Goal: Task Accomplishment & Management: Manage account settings

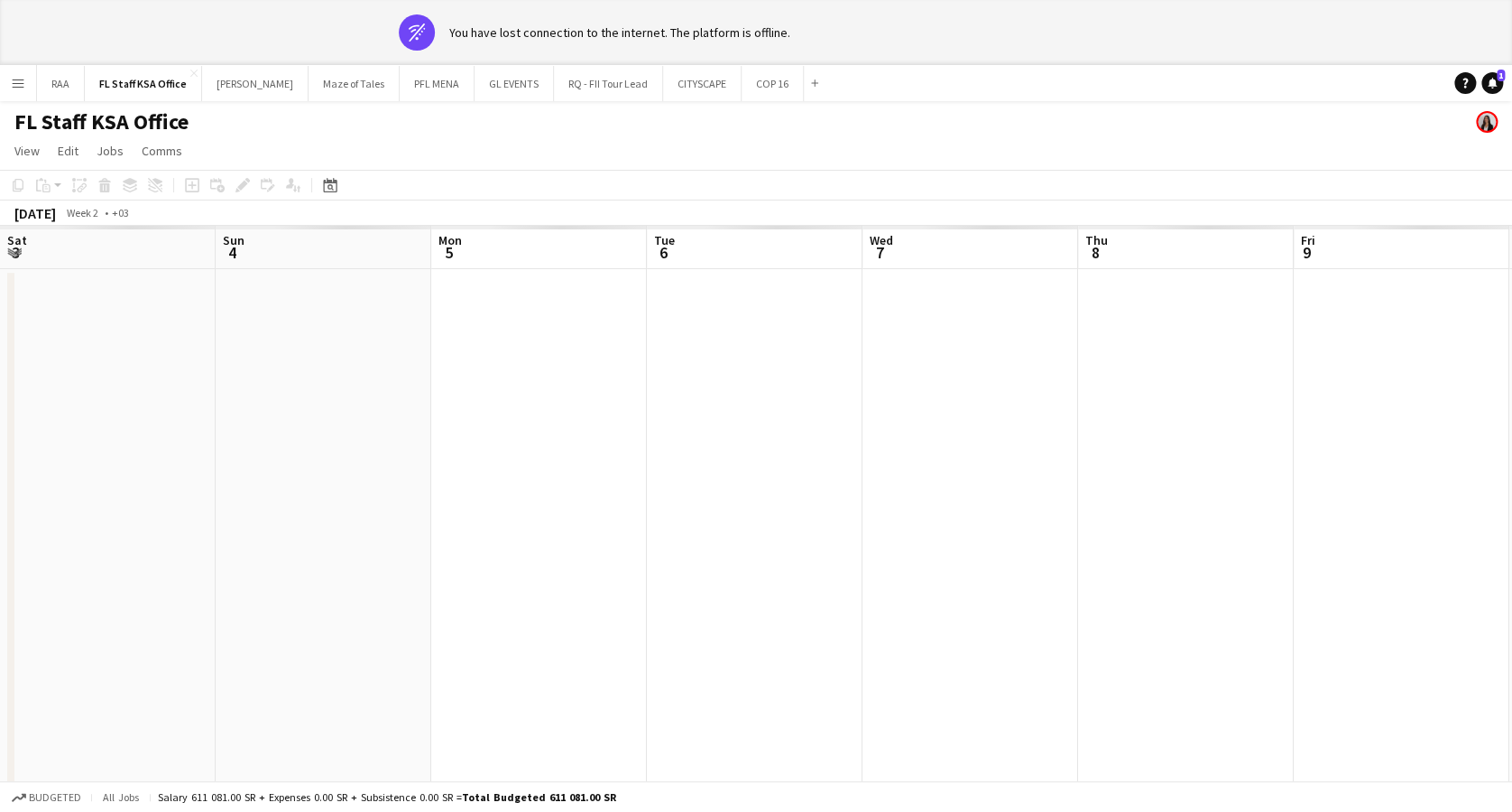
scroll to position [0, 613]
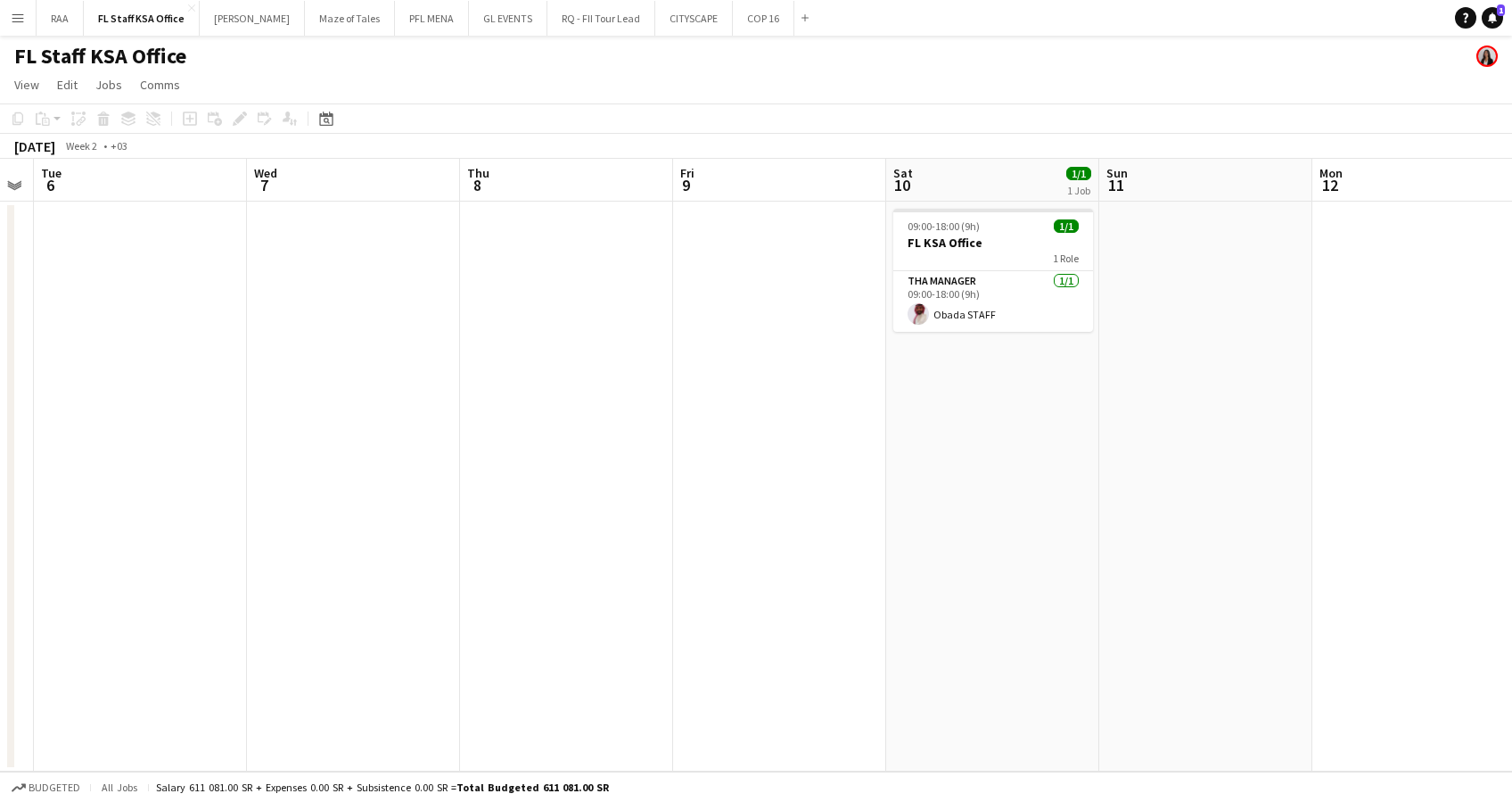
click at [25, 21] on button "Menu" at bounding box center [18, 18] width 36 height 36
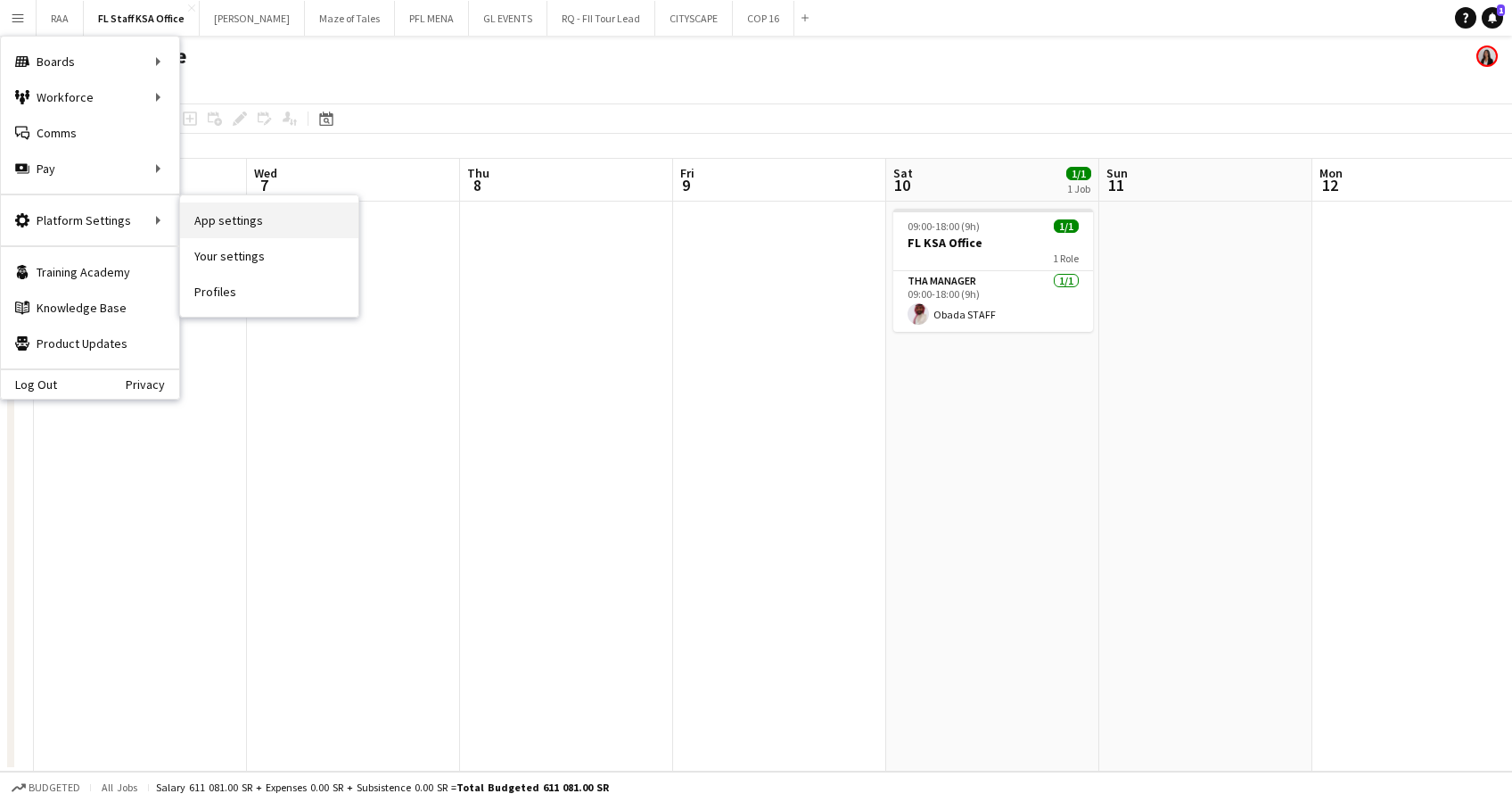
click at [275, 216] on link "App settings" at bounding box center [269, 220] width 178 height 36
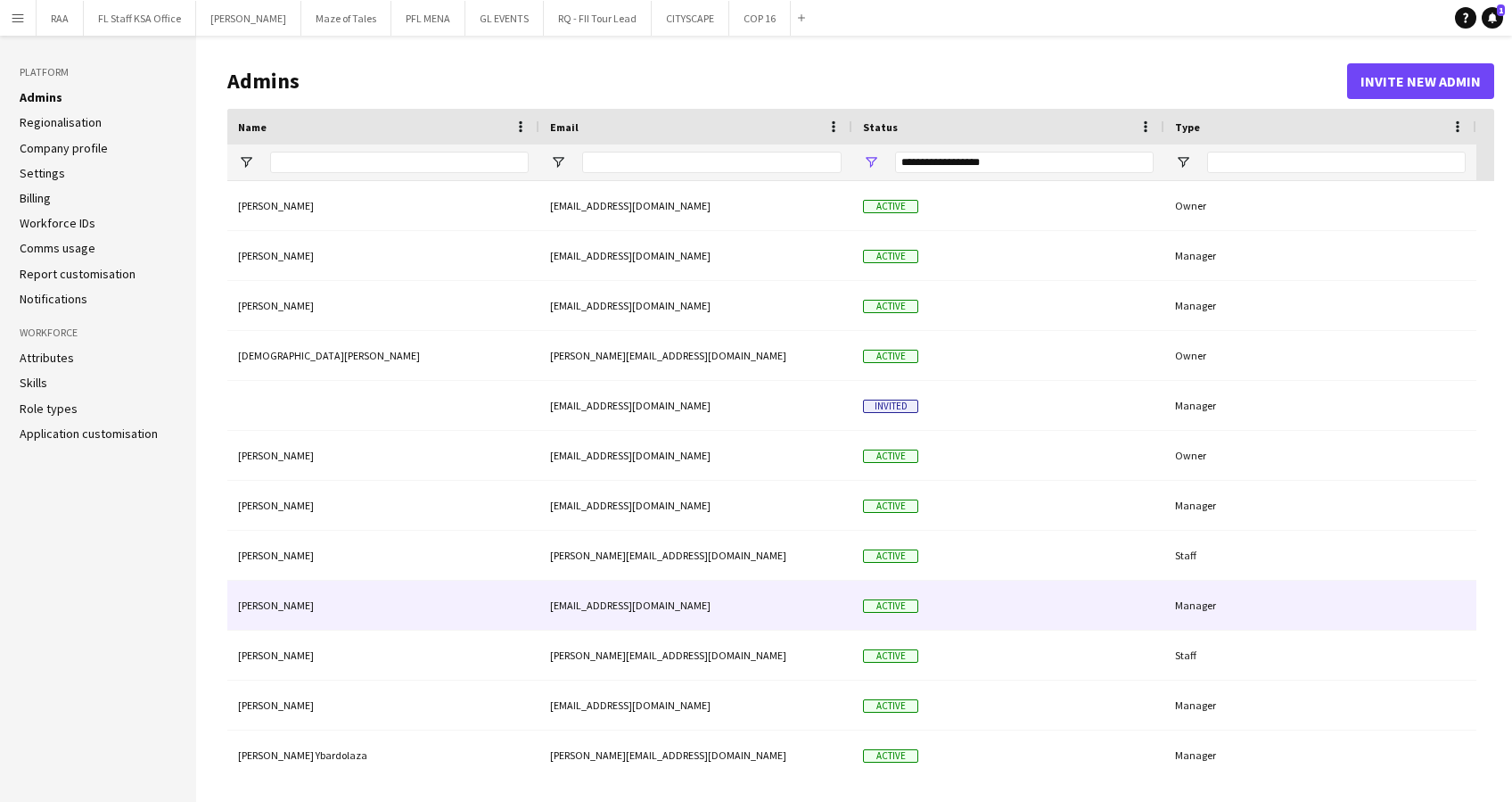
click at [1200, 614] on div "Manager" at bounding box center [1320, 605] width 312 height 49
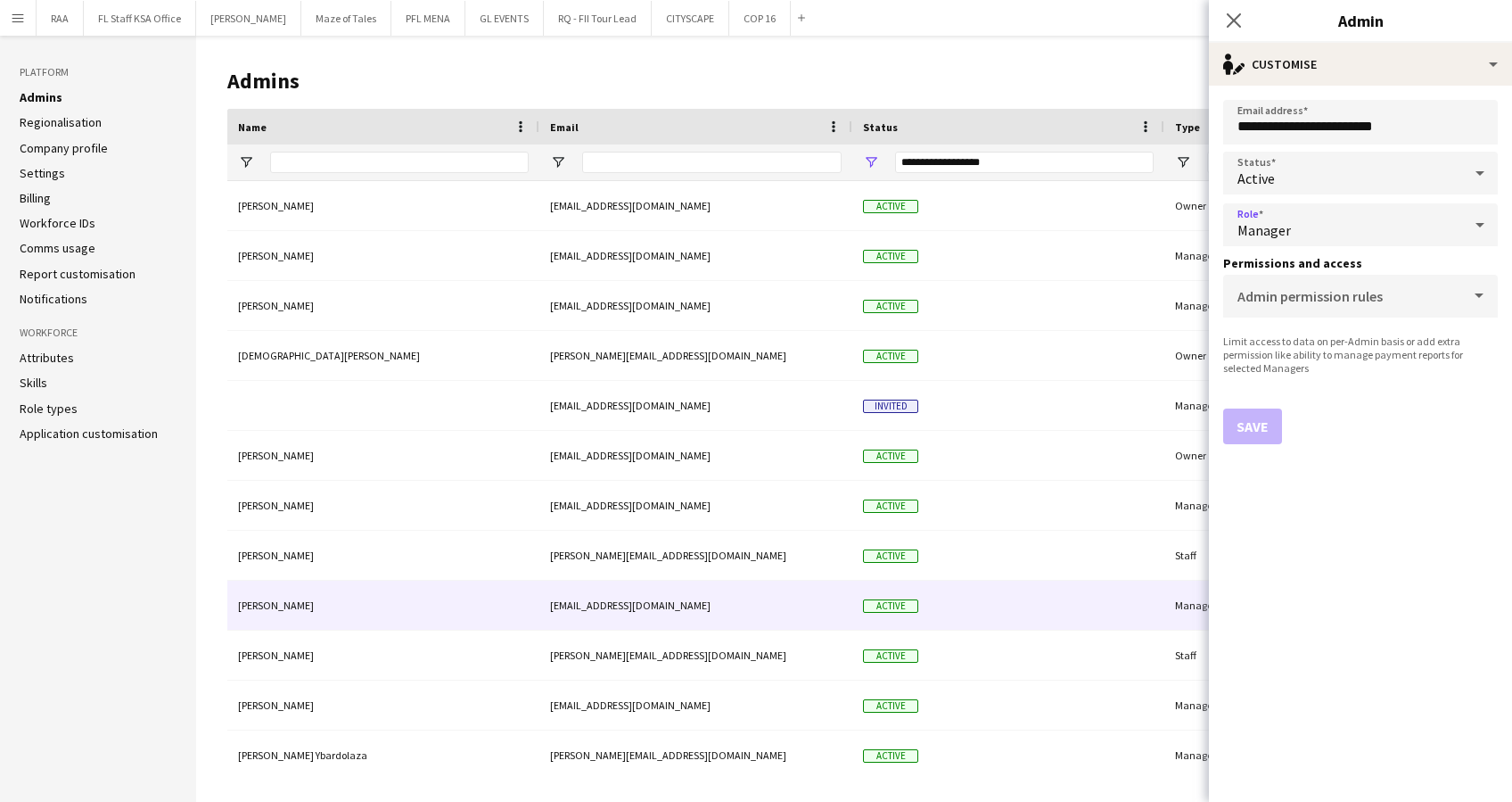
click at [1484, 222] on icon at bounding box center [1480, 225] width 21 height 36
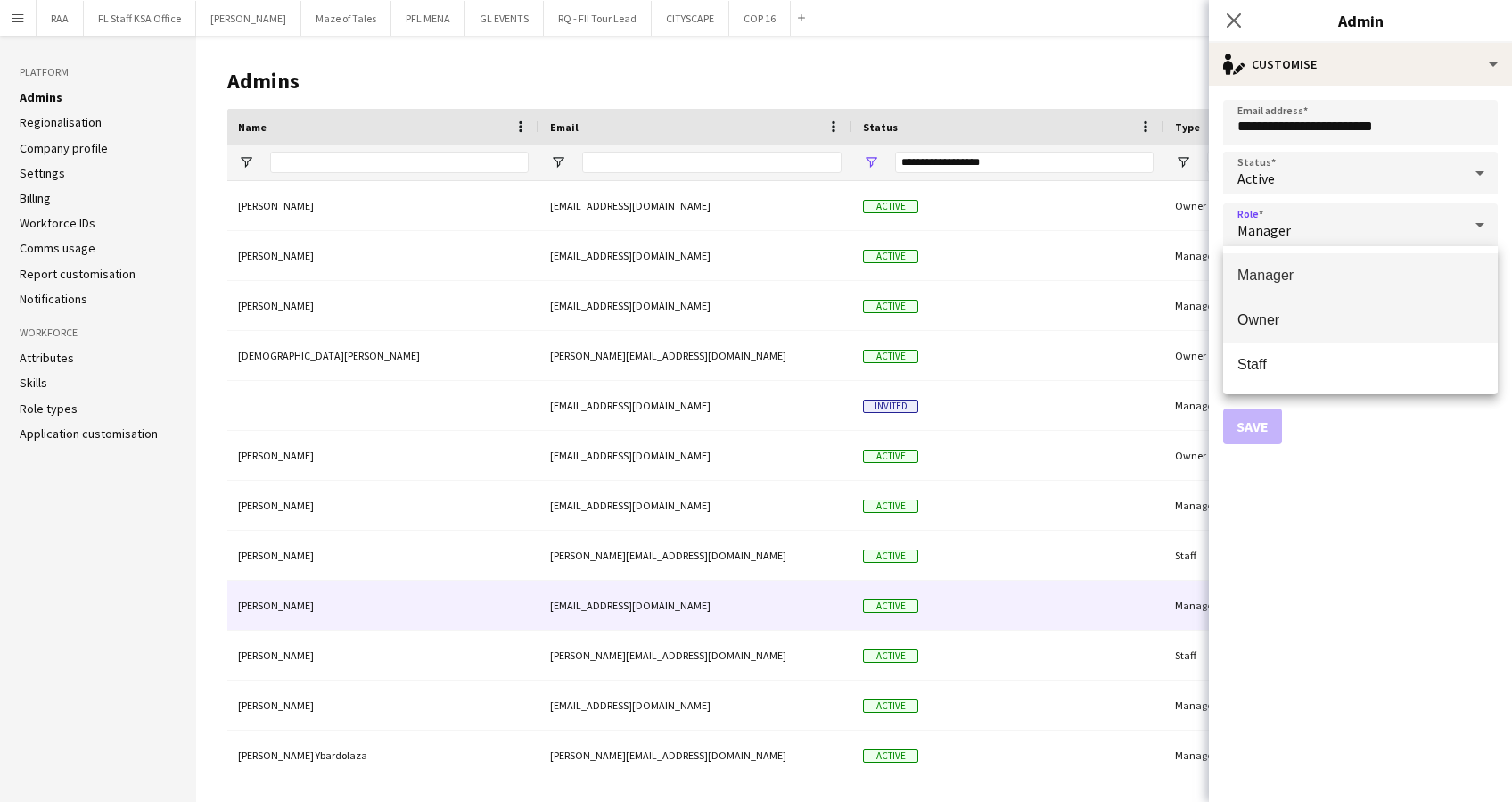
click at [1328, 324] on span "Owner" at bounding box center [1360, 319] width 246 height 17
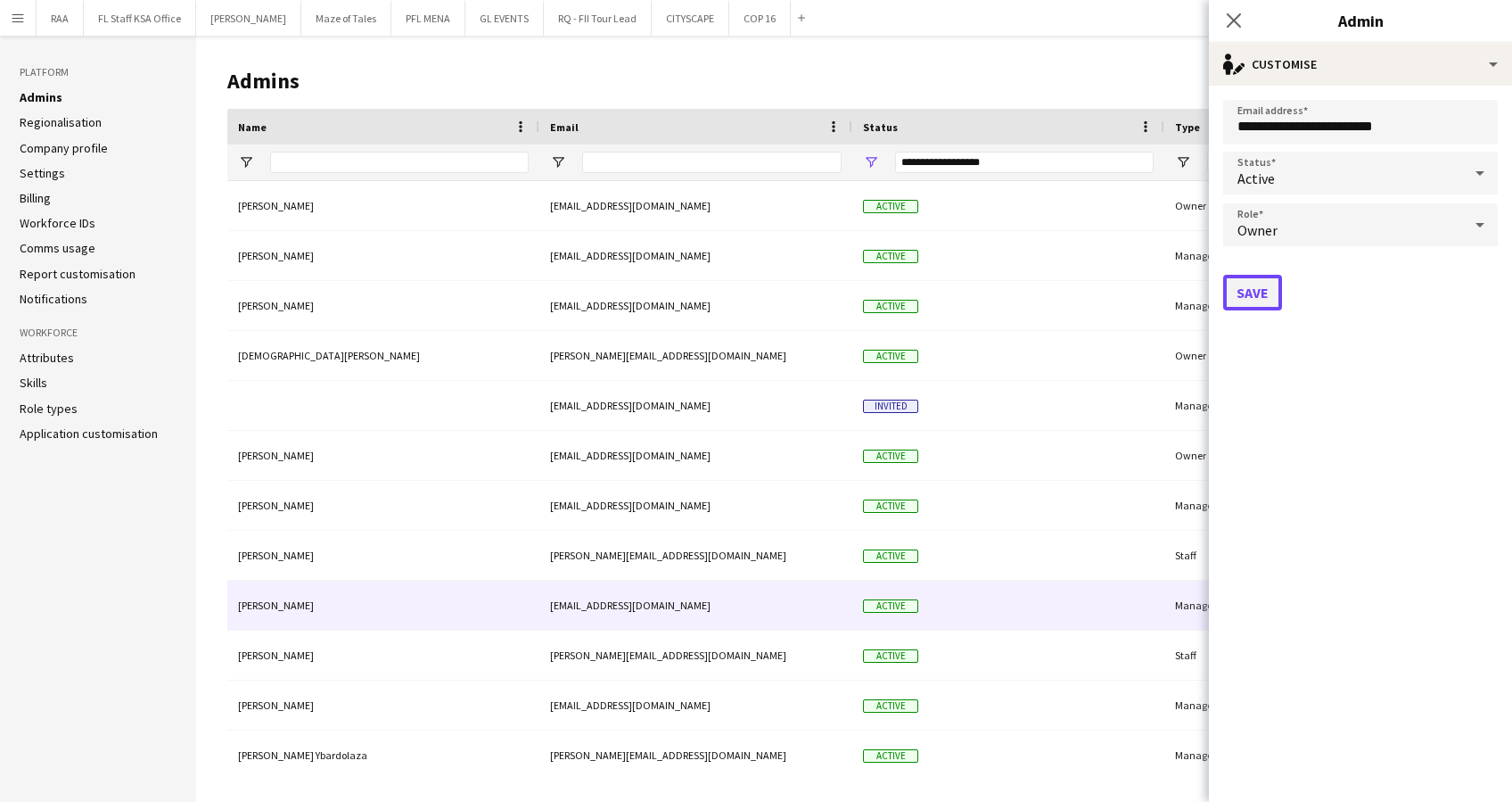
click at [1253, 285] on button "Save" at bounding box center [1252, 293] width 59 height 36
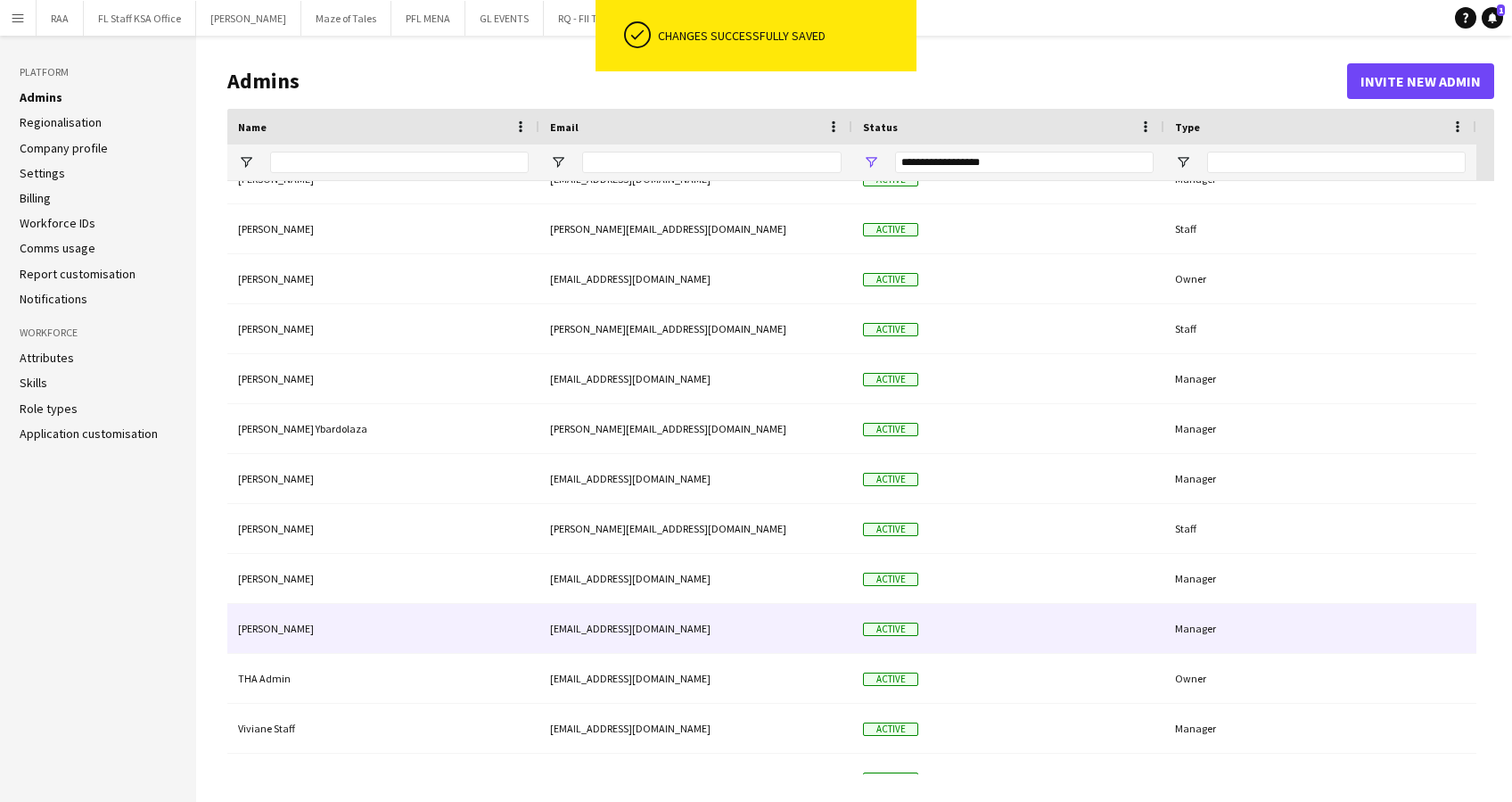
scroll to position [356, 0]
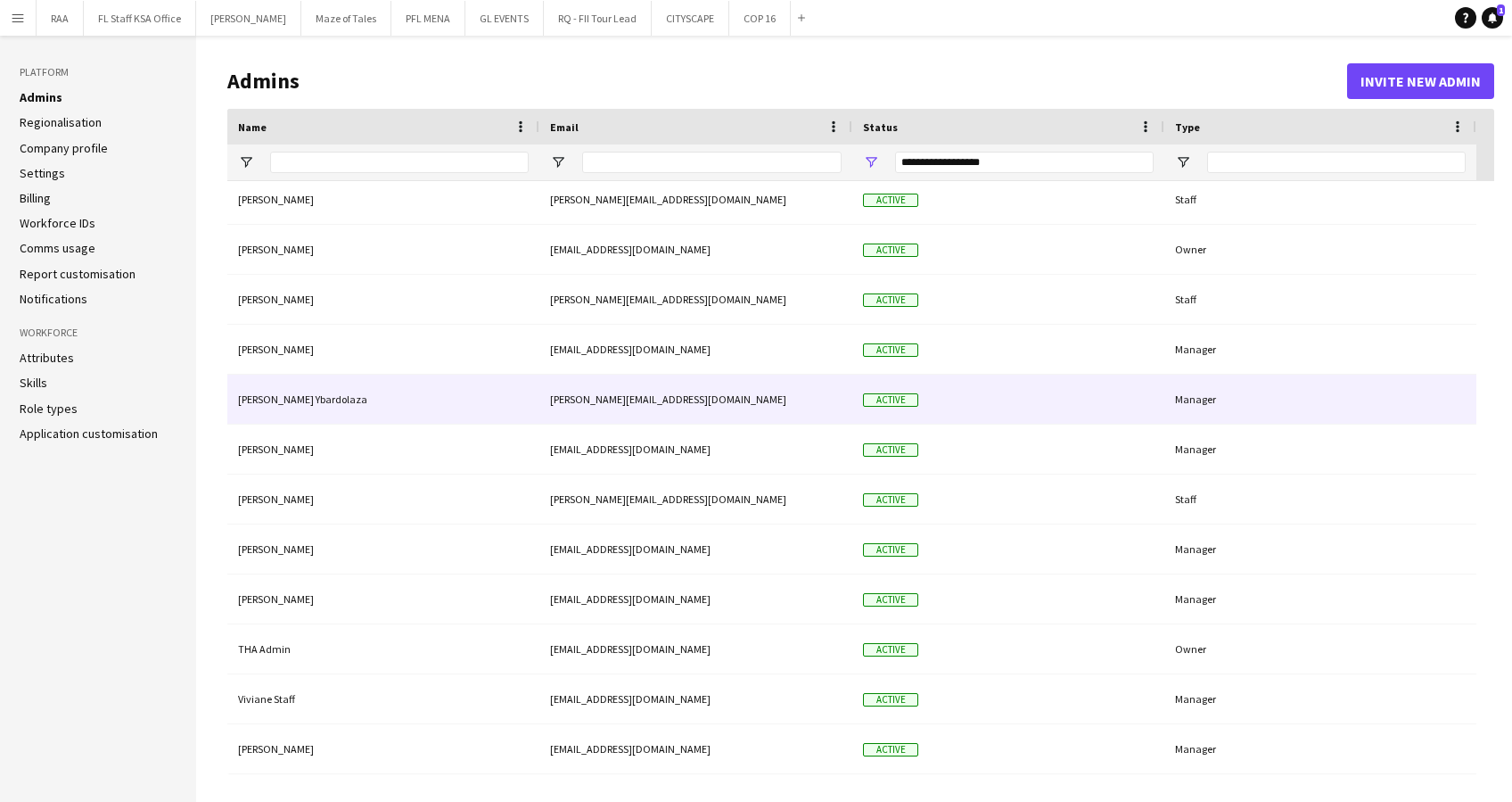
click at [736, 400] on div "[PERSON_NAME][EMAIL_ADDRESS][DOMAIN_NAME]" at bounding box center [696, 399] width 313 height 49
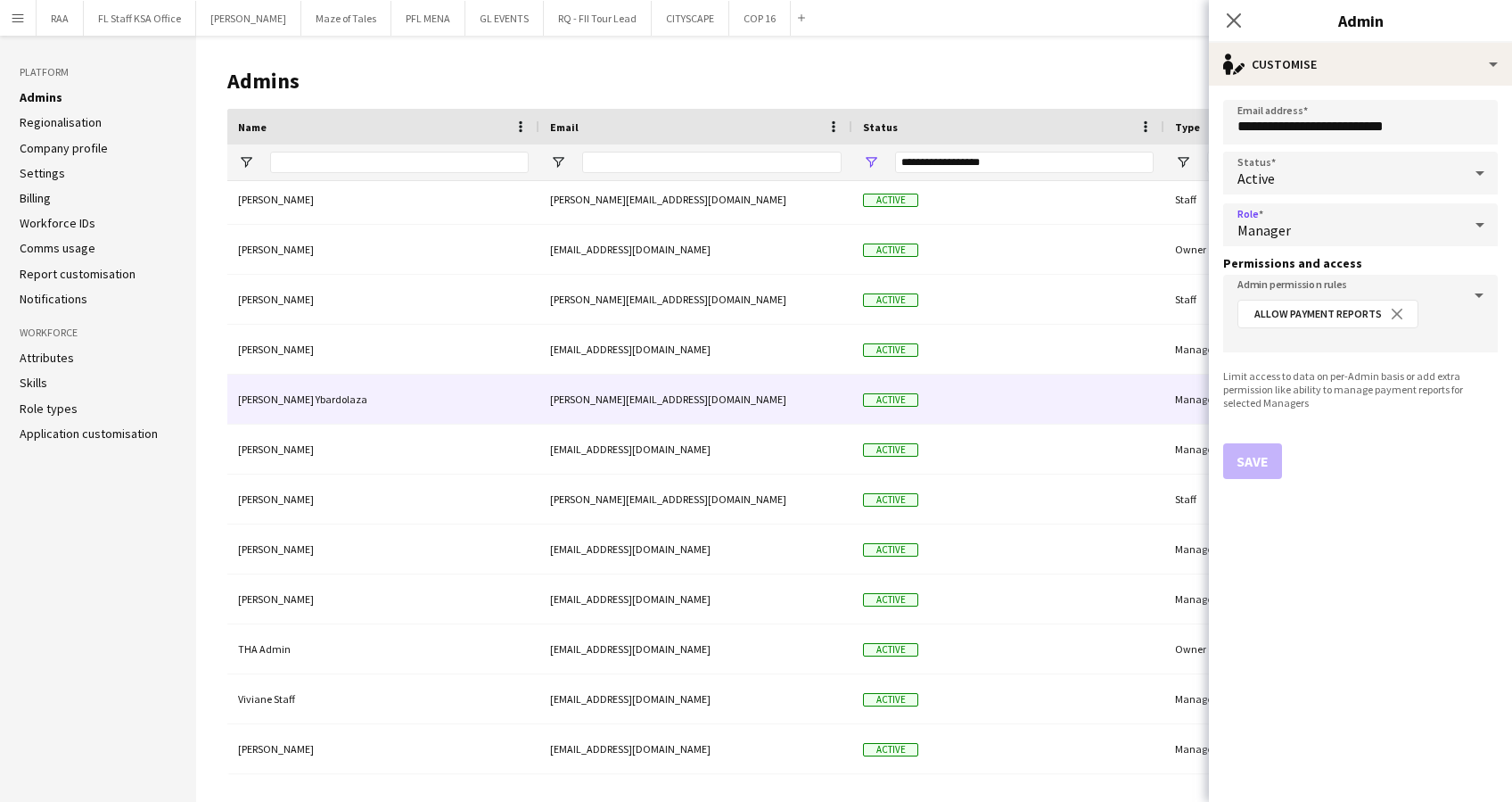
click at [1288, 221] on span "Manager" at bounding box center [1264, 230] width 54 height 18
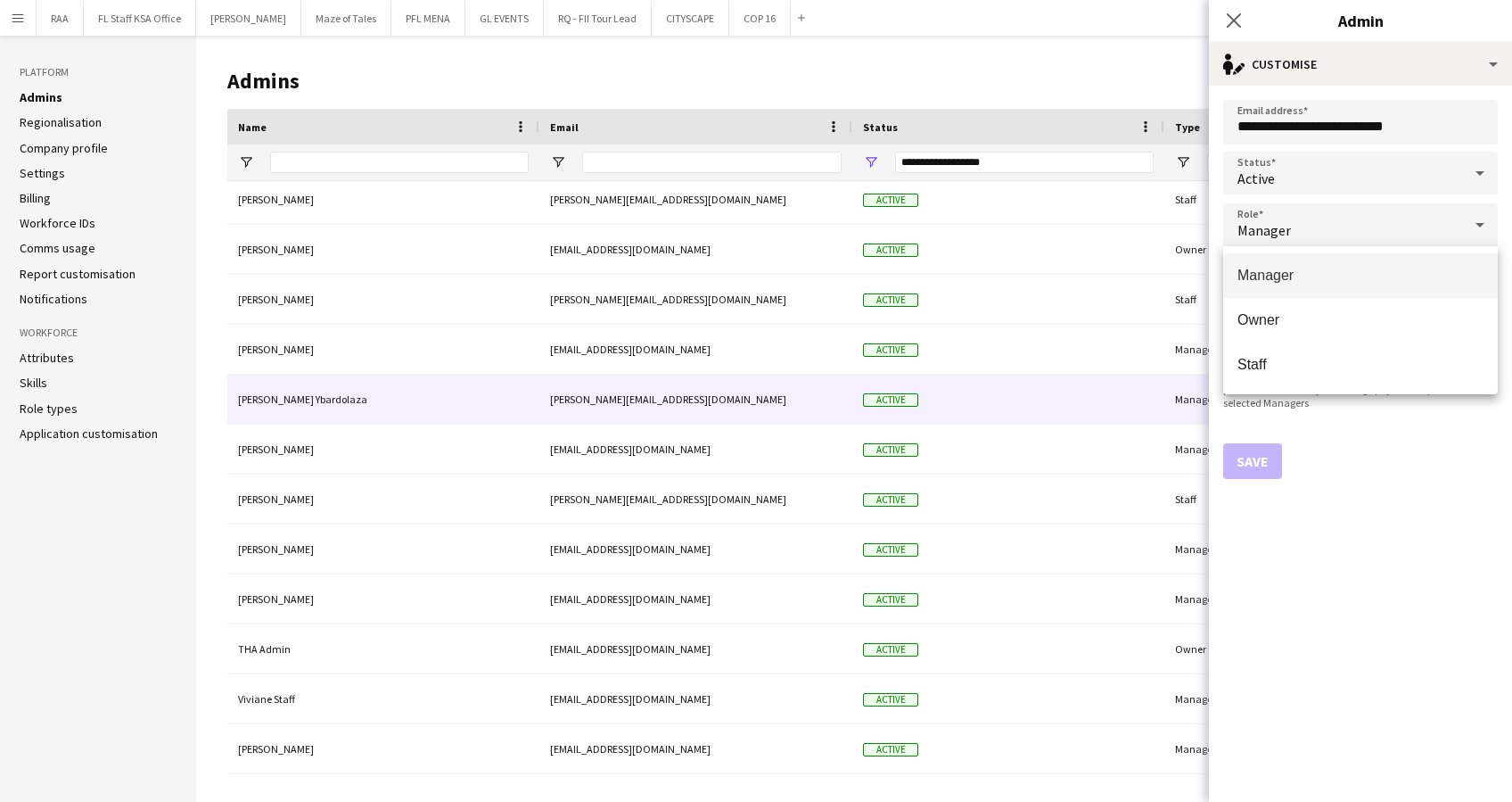
click at [1288, 221] on div at bounding box center [756, 401] width 1512 height 802
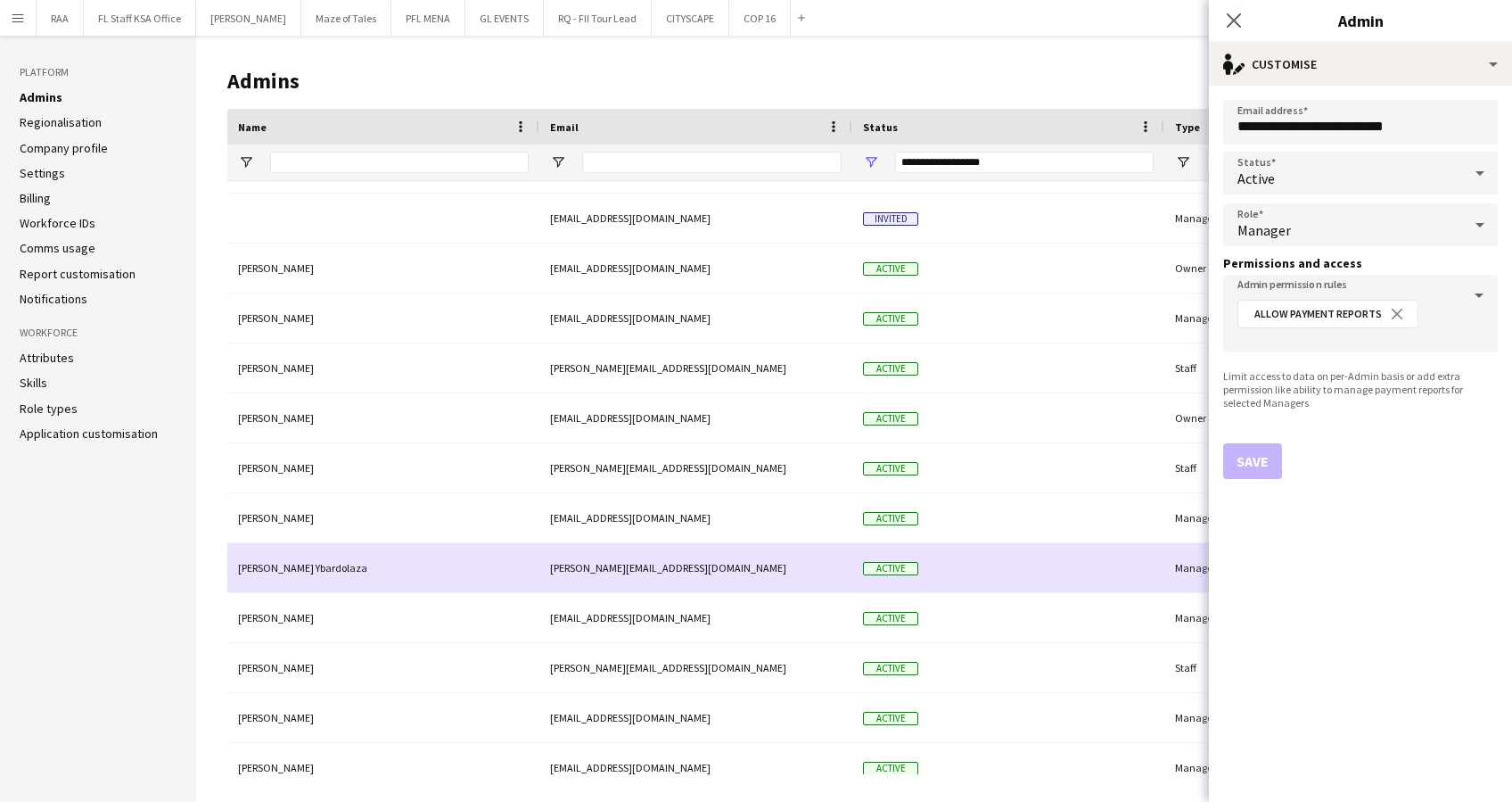
scroll to position [118, 0]
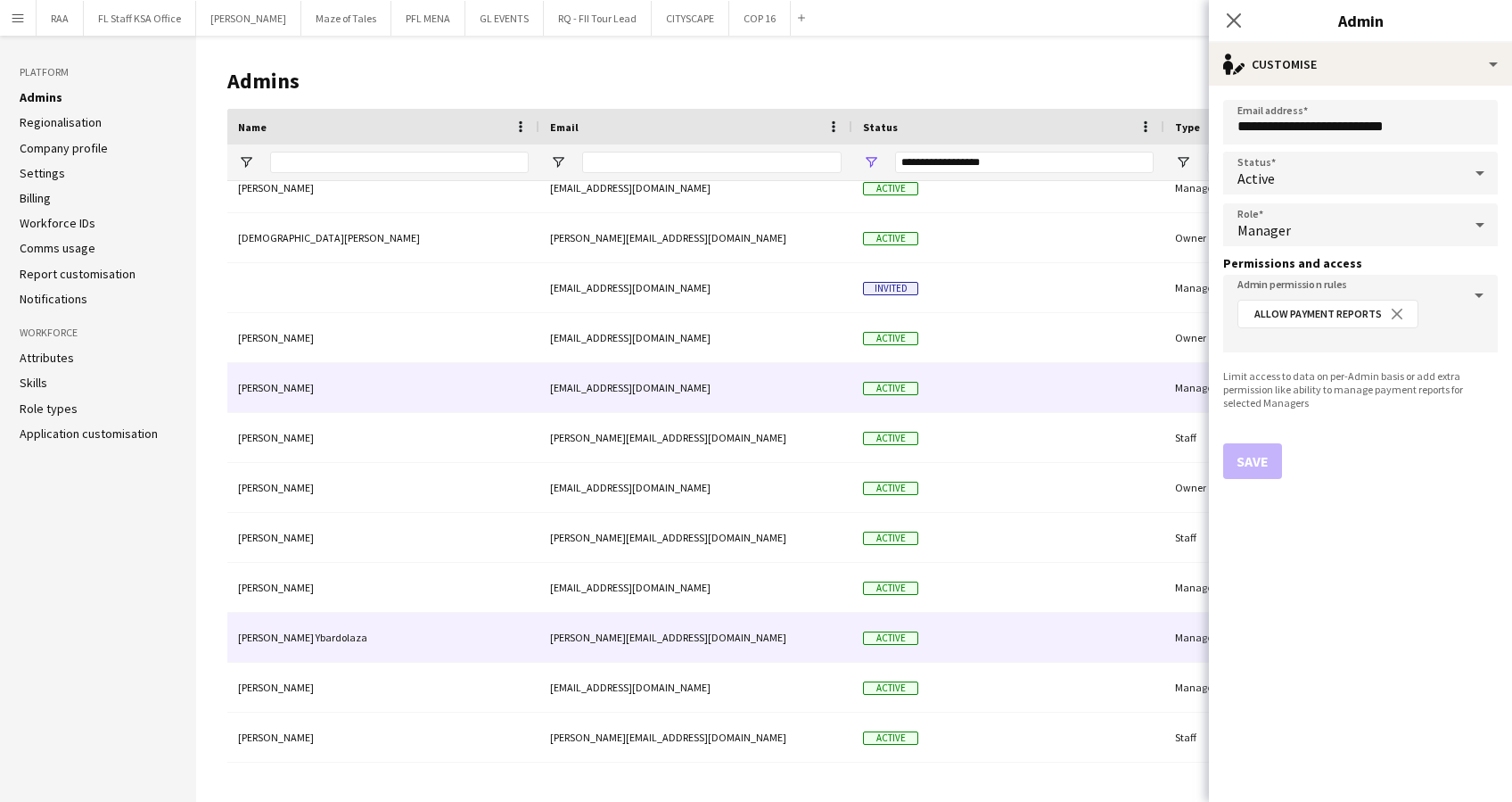
click at [473, 384] on div "[PERSON_NAME]" at bounding box center [384, 387] width 312 height 49
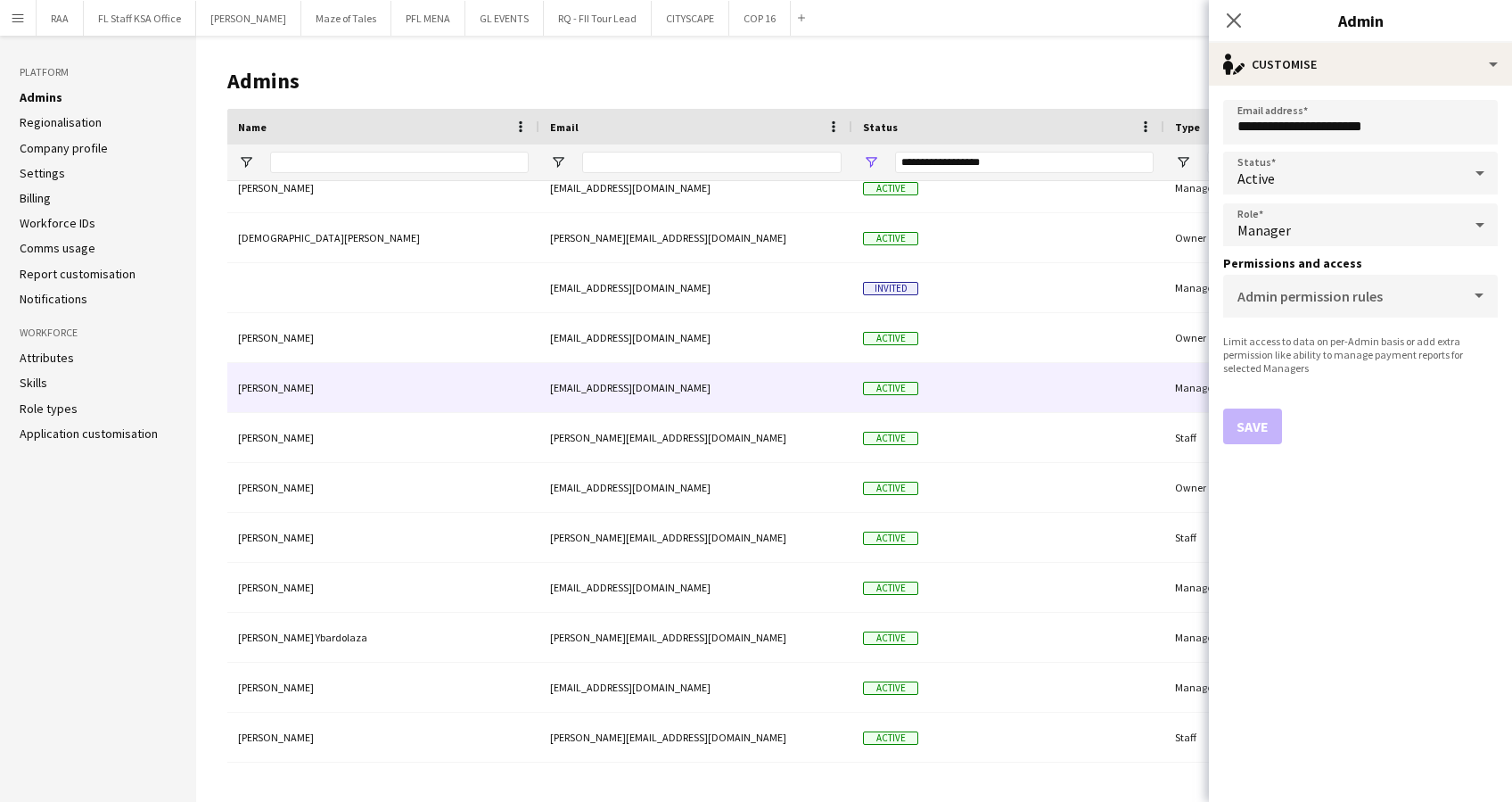
click at [1396, 228] on div "Manager" at bounding box center [1343, 225] width 239 height 43
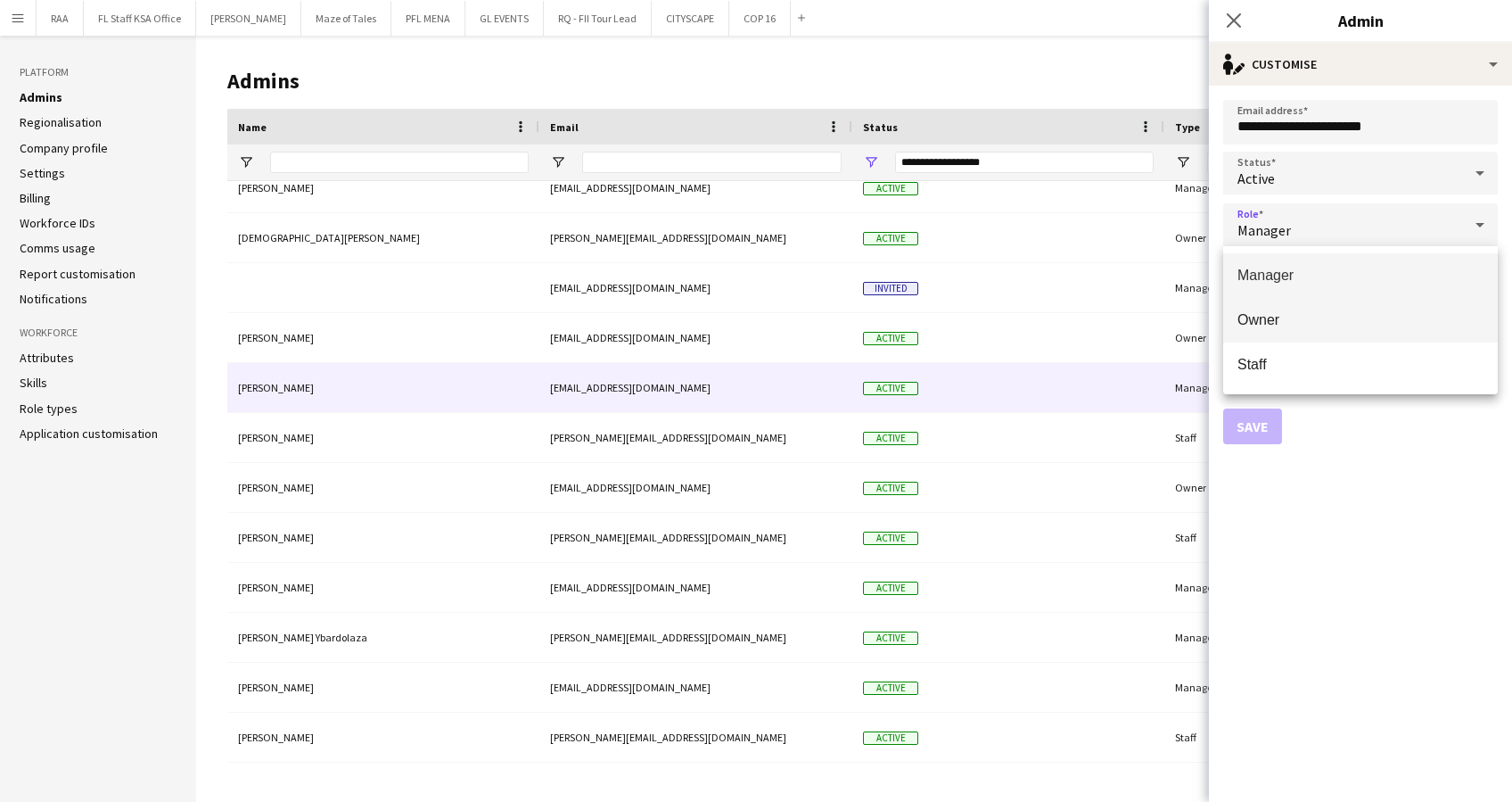
click at [1385, 307] on mat-option "Owner" at bounding box center [1360, 320] width 275 height 45
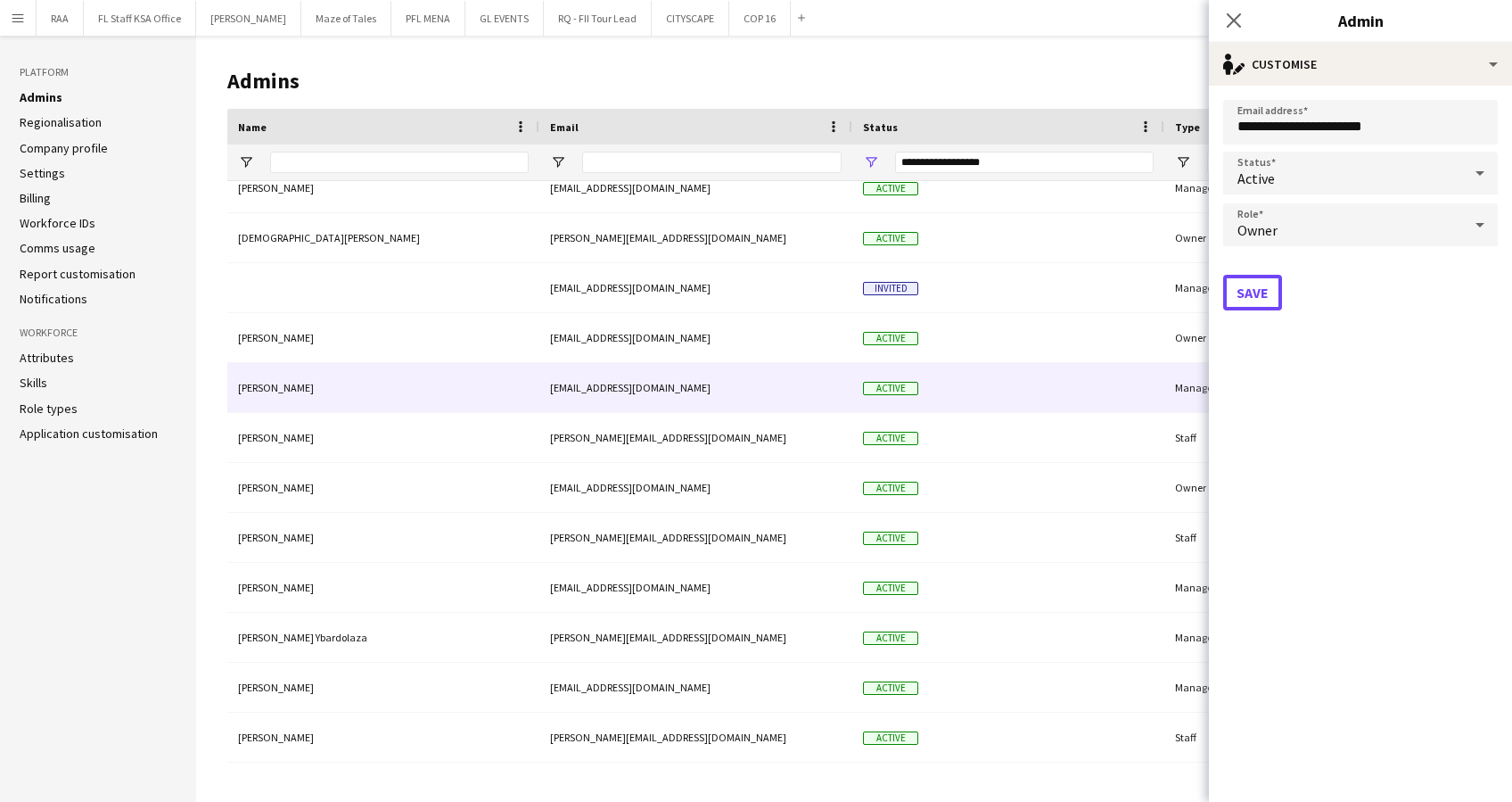
drag, startPoint x: 1241, startPoint y: 288, endPoint x: 987, endPoint y: 326, distance: 256.8
click at [1241, 288] on button "Save" at bounding box center [1252, 293] width 59 height 36
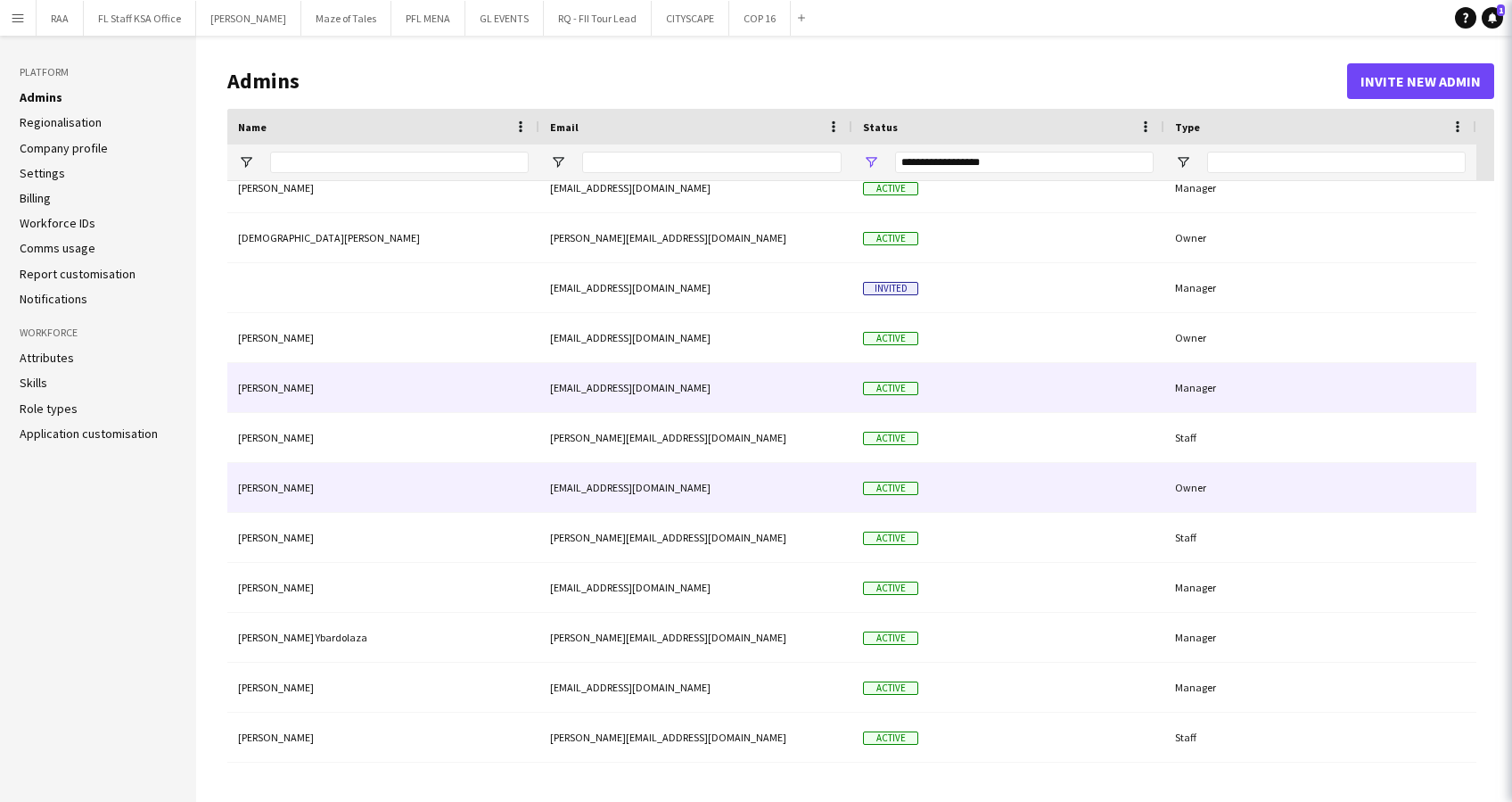
scroll to position [236, 0]
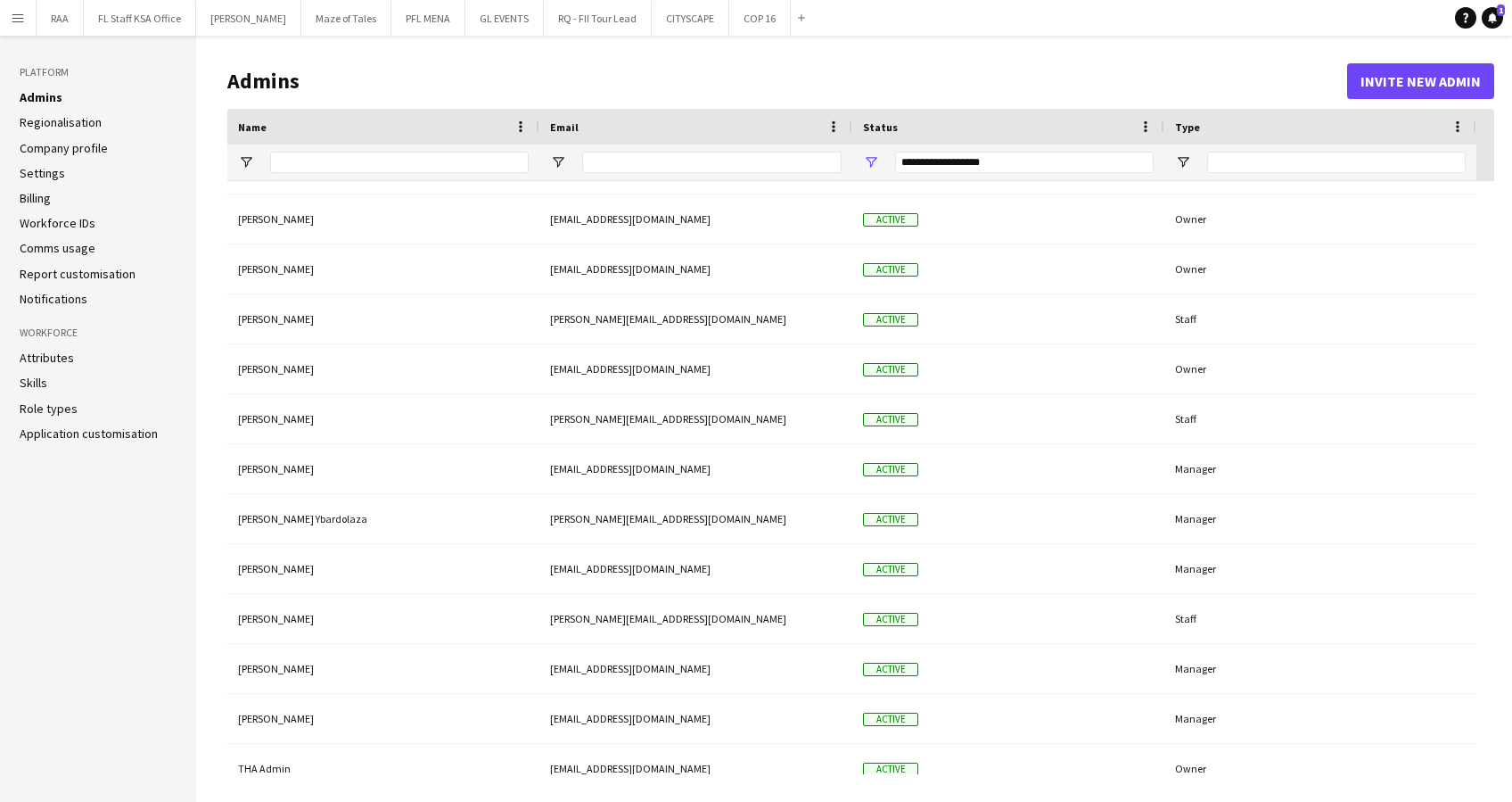
click at [413, 64] on header "Admins Invite new admin" at bounding box center [861, 81] width 1267 height 55
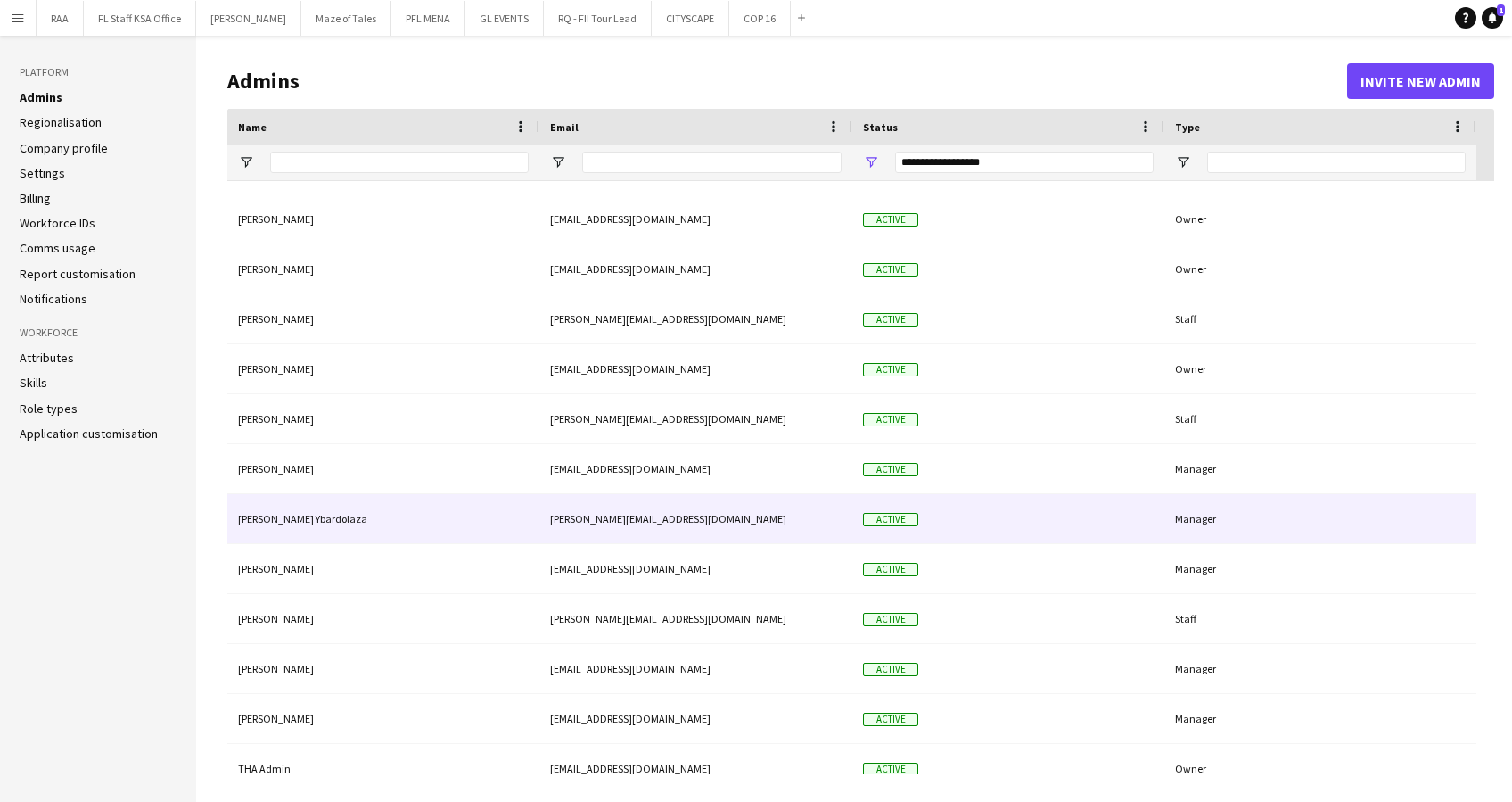
click at [391, 508] on div "[PERSON_NAME] Ybardolaza" at bounding box center [384, 518] width 312 height 49
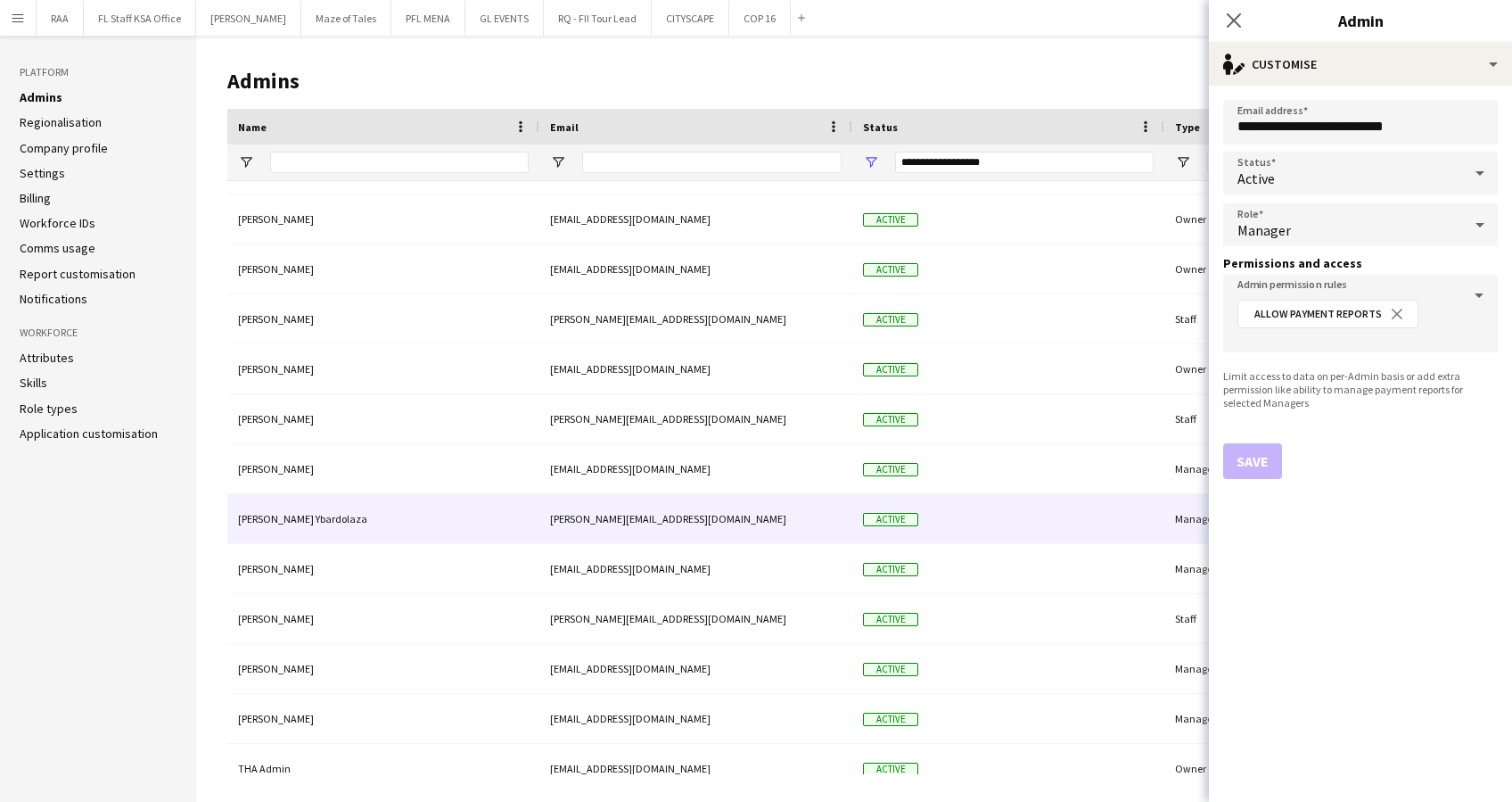
click at [1348, 224] on div "Manager" at bounding box center [1343, 225] width 239 height 43
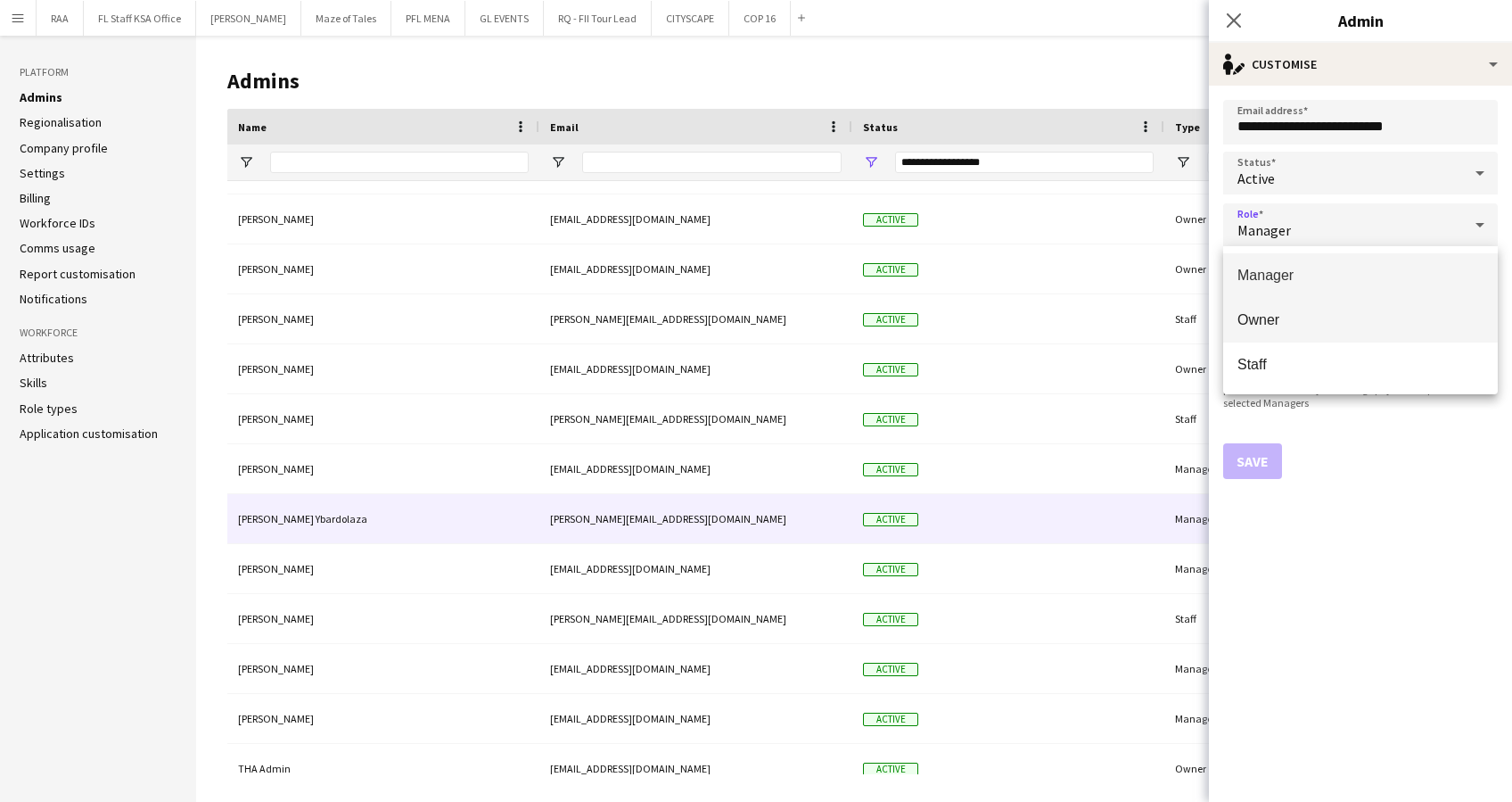
click at [1314, 329] on mat-option "Owner" at bounding box center [1360, 320] width 275 height 45
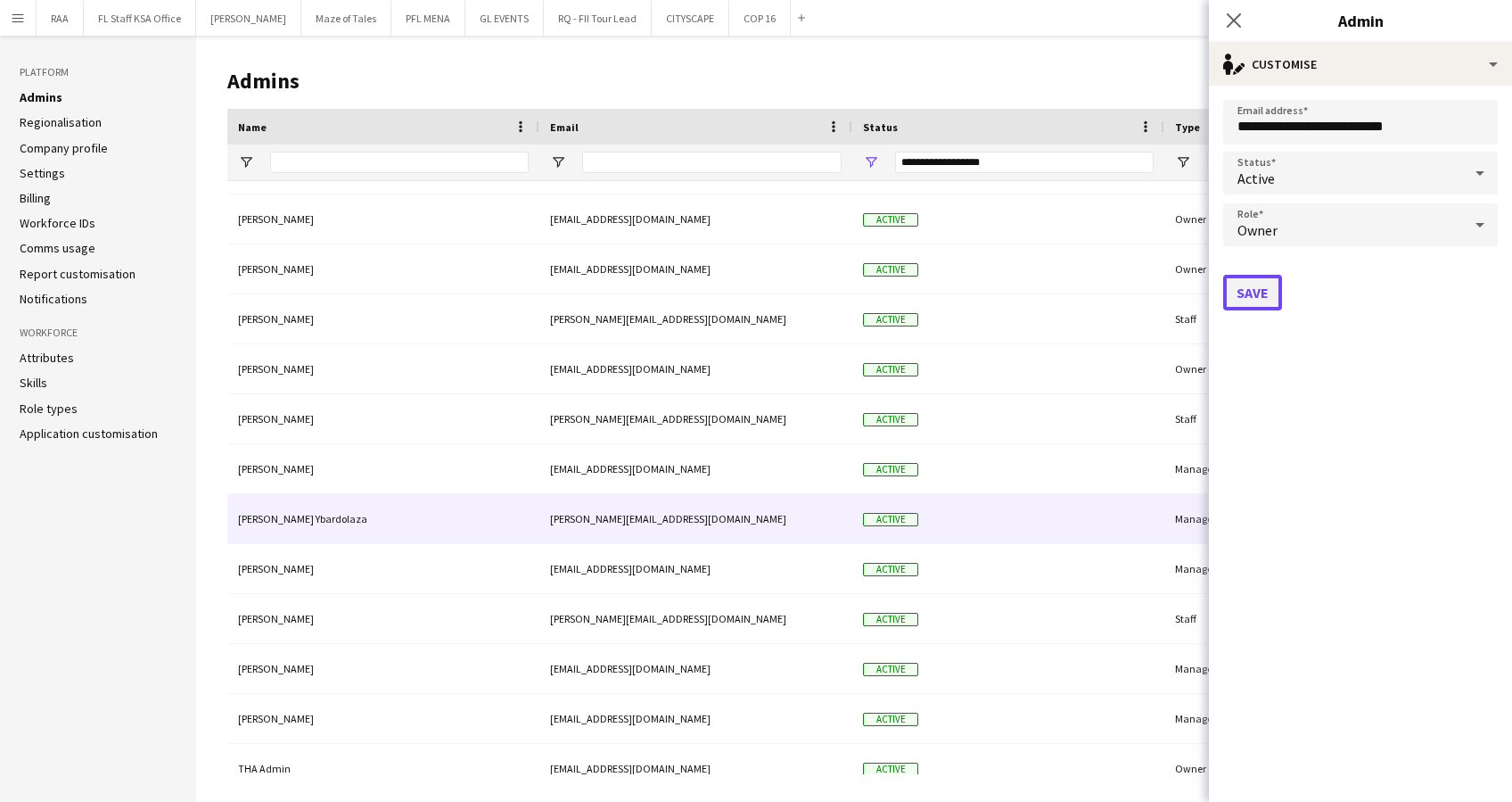
click at [1274, 287] on button "Save" at bounding box center [1252, 293] width 59 height 36
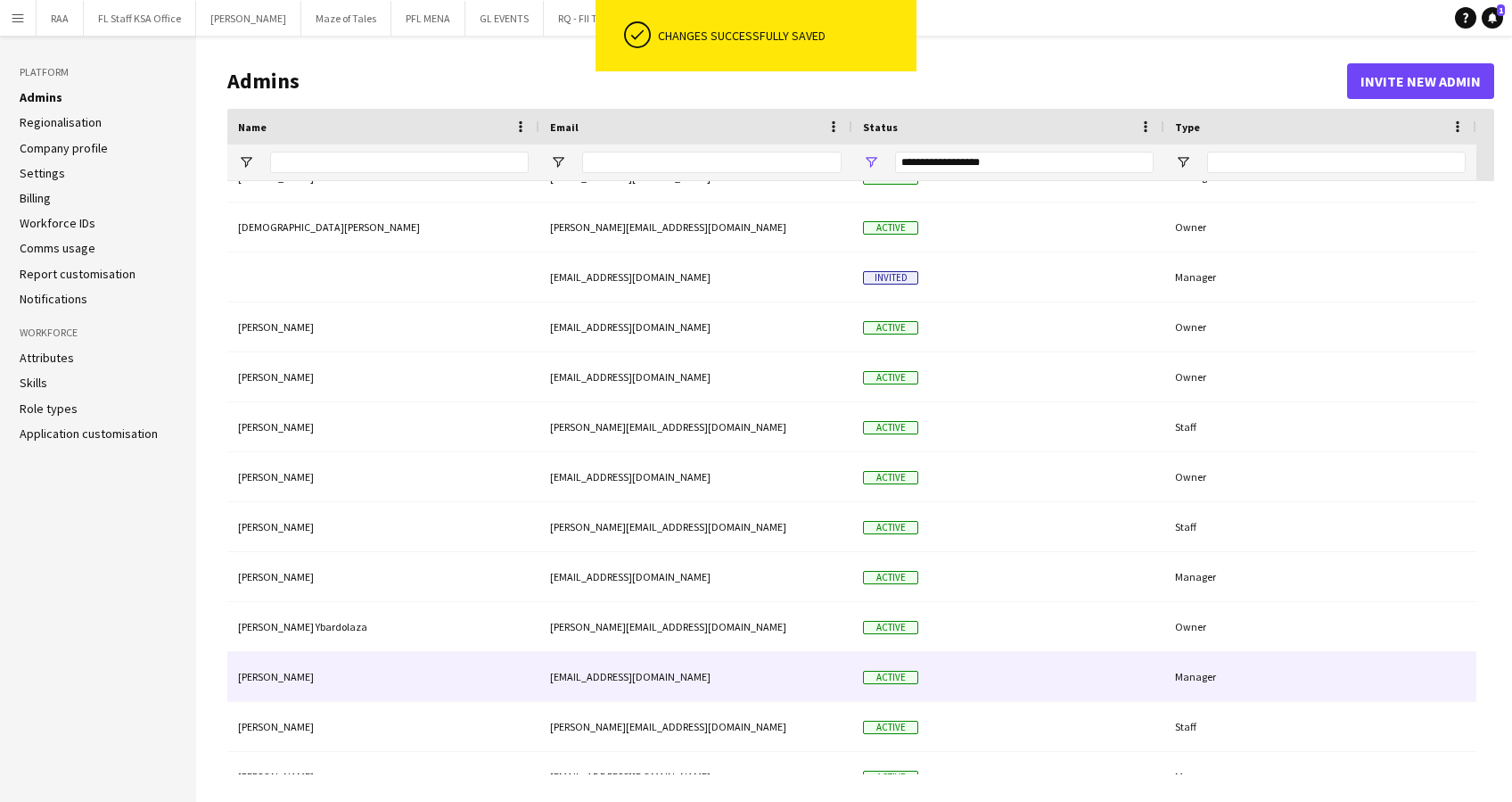
scroll to position [0, 0]
